Goal: Information Seeking & Learning: Learn about a topic

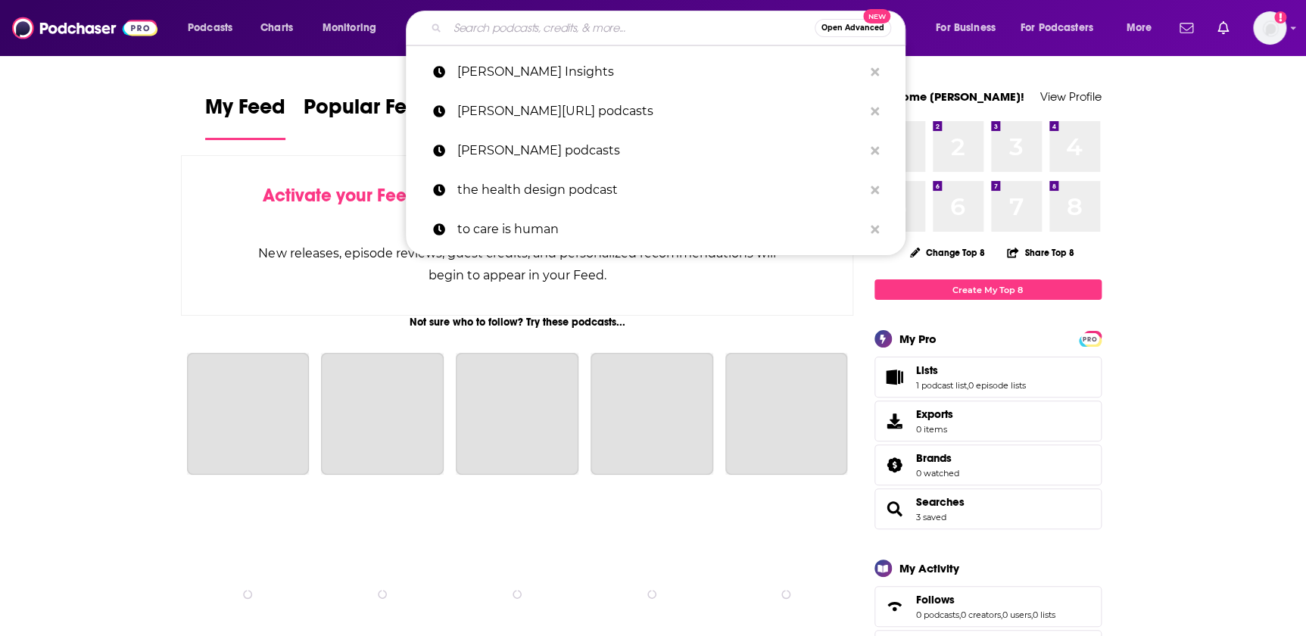
click at [590, 33] on input "Search podcasts, credits, & more..." at bounding box center [630, 28] width 367 height 24
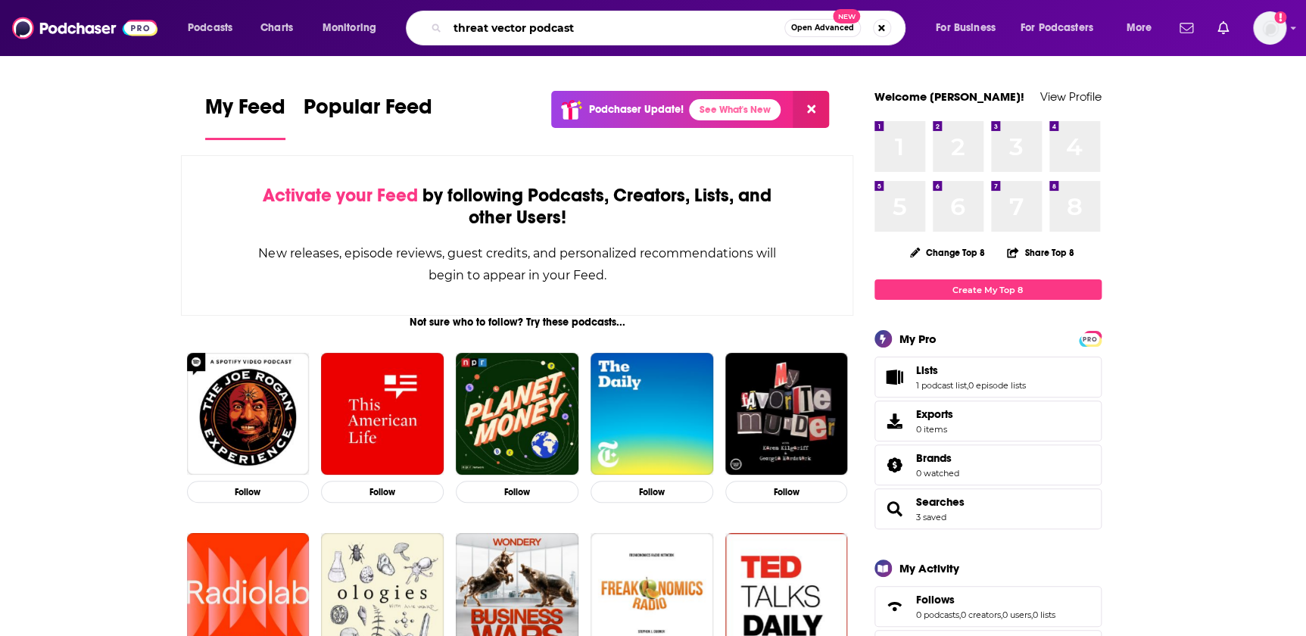
type input "threat vector podcast"
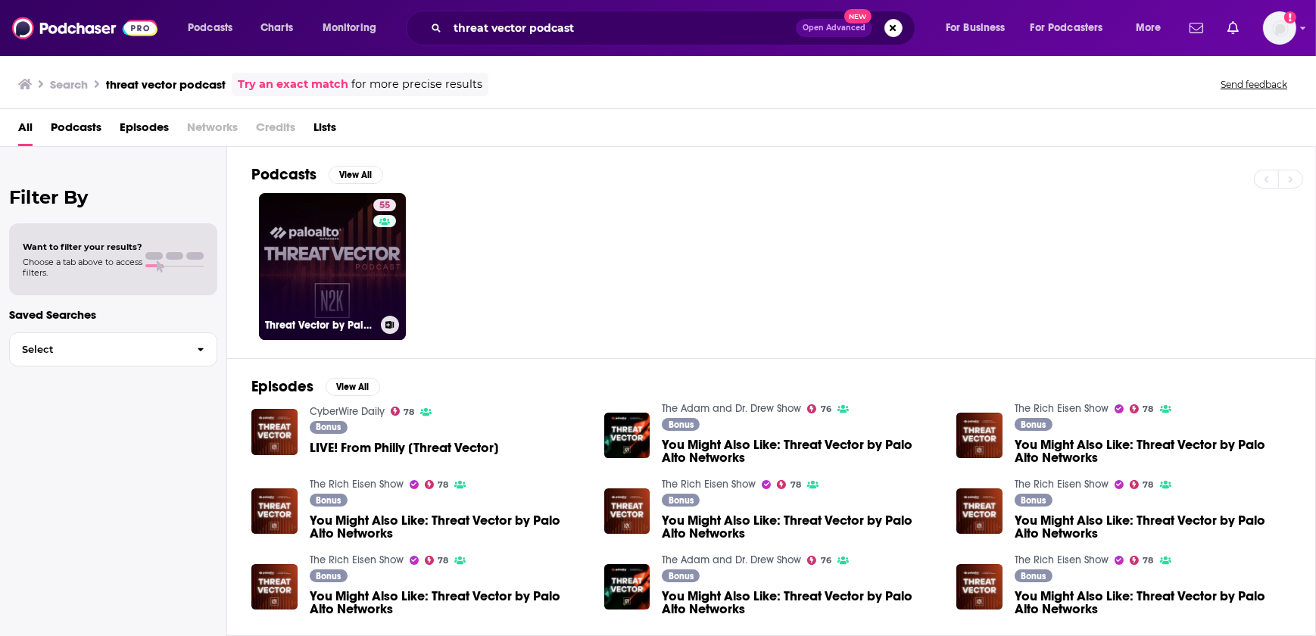
click at [282, 220] on link "55 Threat Vector by Palo Alto Networks" at bounding box center [332, 266] width 147 height 147
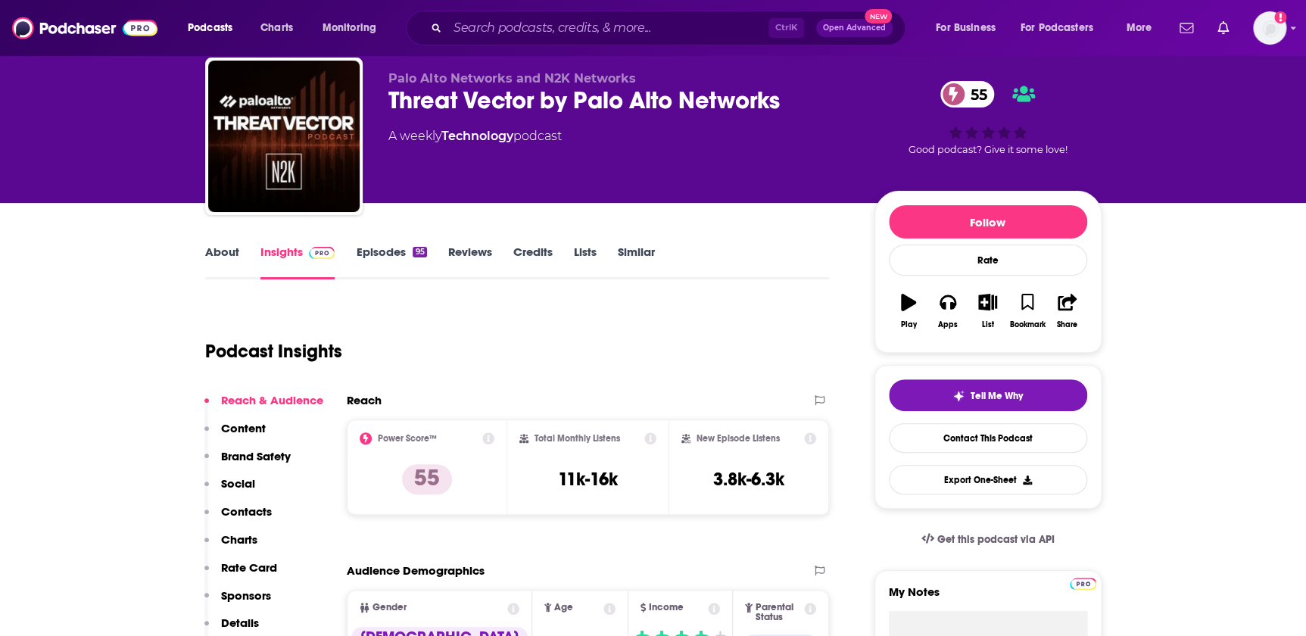
scroll to position [137, 0]
